Goal: Information Seeking & Learning: Find contact information

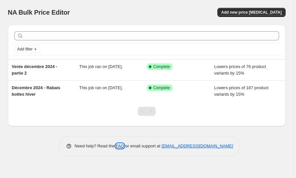
click at [121, 147] on link "FAQ" at bounding box center [120, 146] width 8 height 5
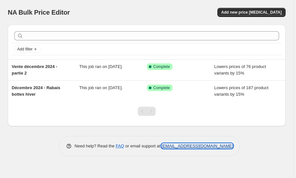
click at [196, 147] on link "[EMAIL_ADDRESS][DOMAIN_NAME]" at bounding box center [198, 146] width 72 height 5
